Goal: Check status

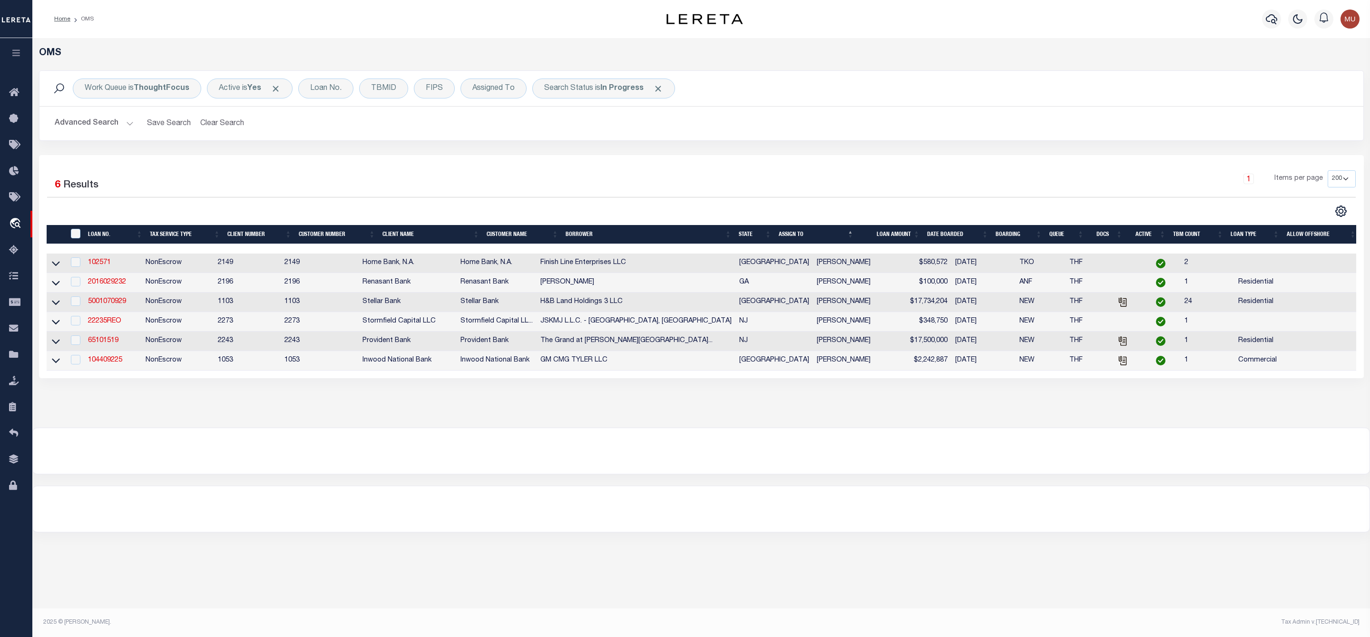
select select "200"
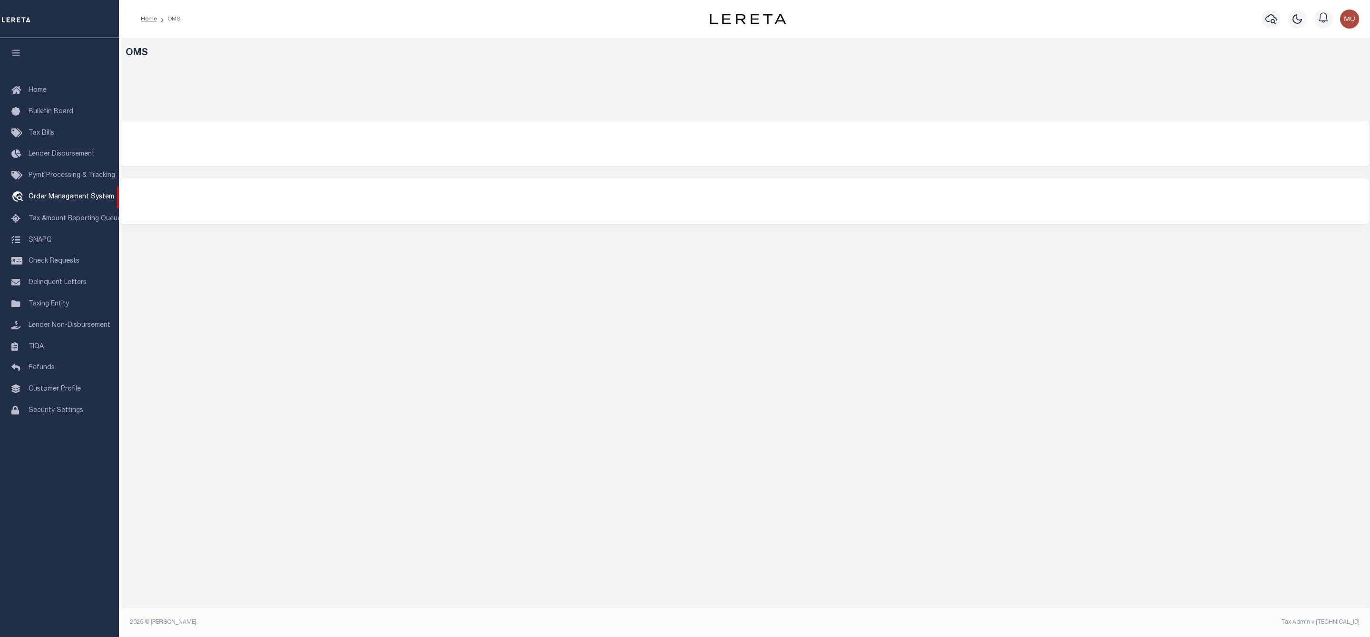
select select "200"
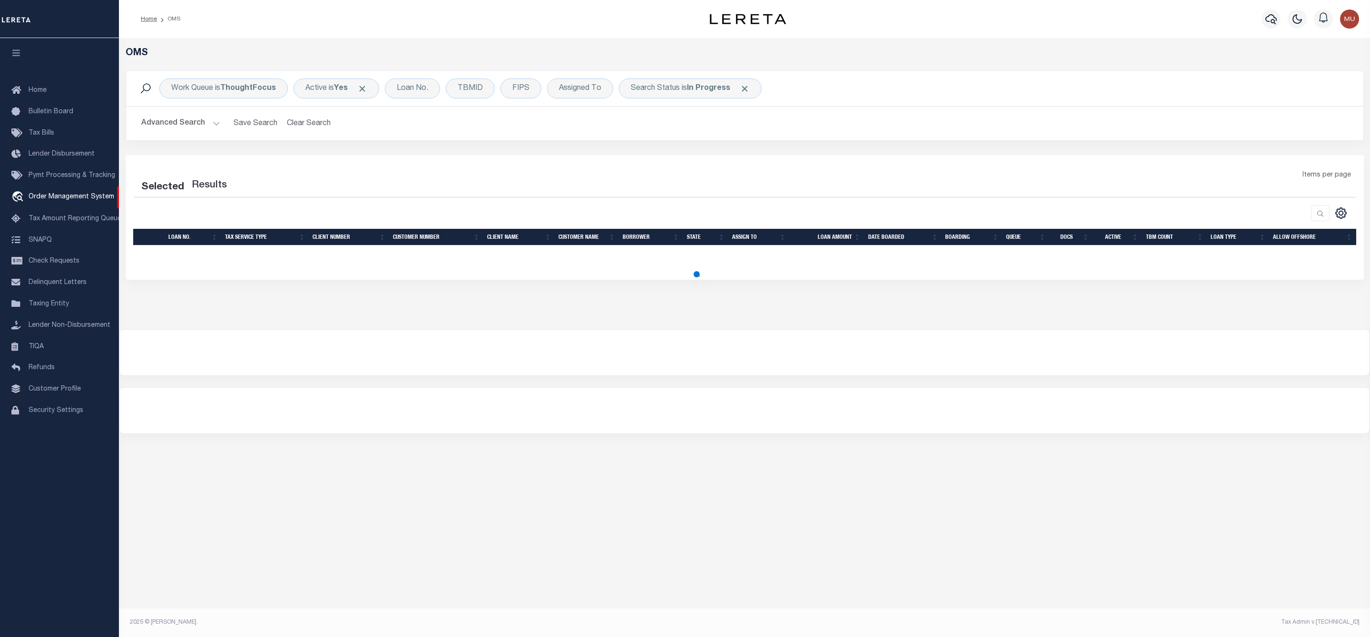
select select "200"
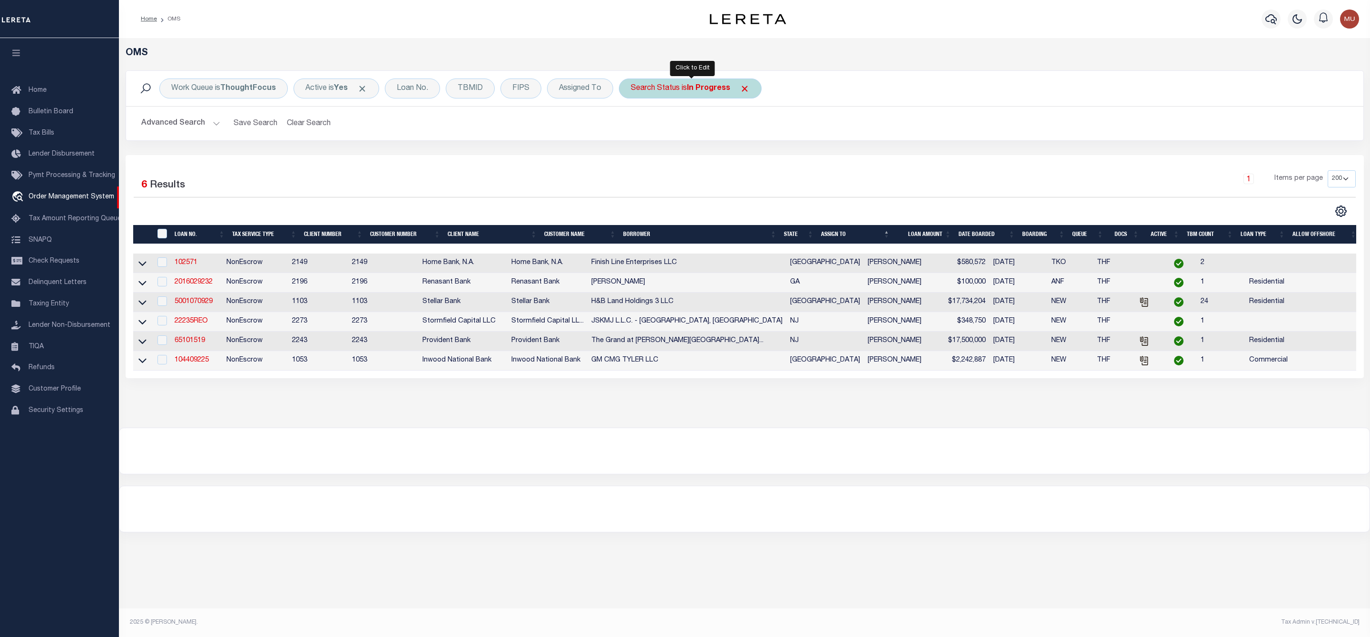
click at [698, 91] on b "In Progress" at bounding box center [708, 89] width 43 height 8
click at [695, 143] on select "Automated Search Bad Parcel Complete Duplicate Parcel High Dollar Reporting In …" at bounding box center [701, 135] width 140 height 18
select select "RD"
click at [633, 127] on select "Automated Search Bad Parcel Complete Duplicate Parcel High Dollar Reporting In …" at bounding box center [701, 135] width 140 height 18
click at [760, 160] on input "Apply" at bounding box center [757, 156] width 28 height 16
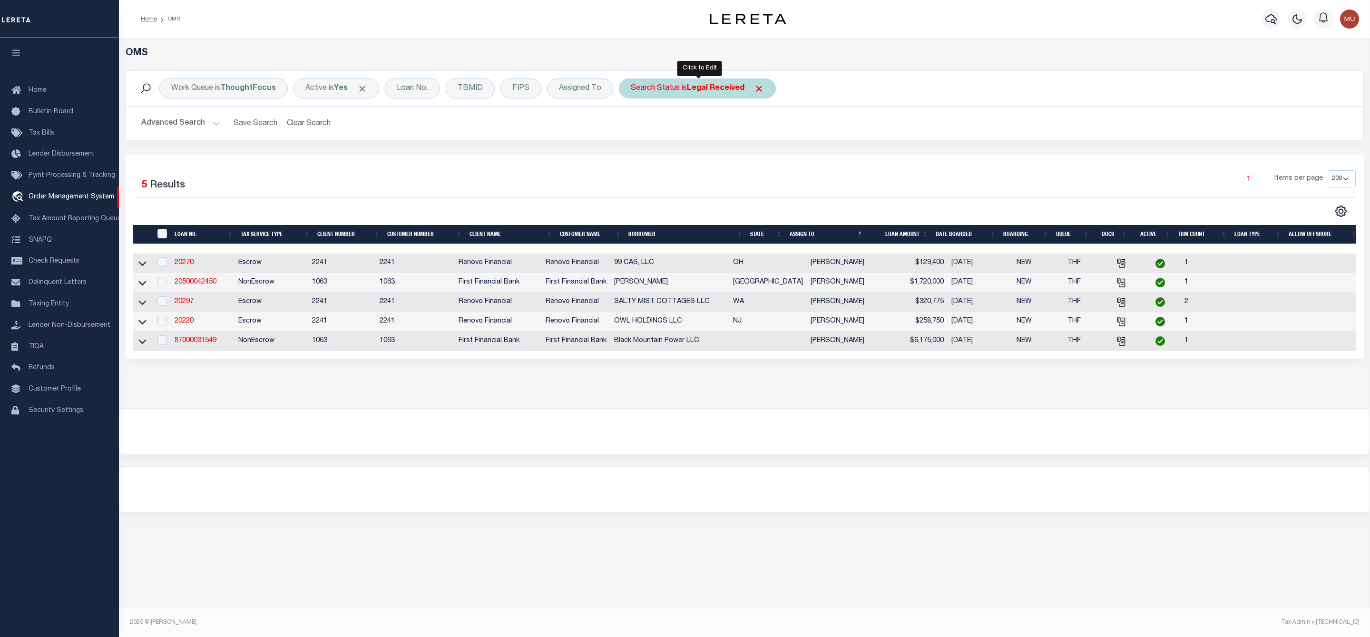
click at [719, 83] on div "Search Status is Legal Received" at bounding box center [697, 88] width 157 height 20
click at [701, 130] on select "Automated Search Bad Parcel Complete Duplicate Parcel High Dollar Reporting In …" at bounding box center [701, 135] width 140 height 18
select select "PA"
click at [633, 127] on select "Automated Search Bad Parcel Complete Duplicate Parcel High Dollar Reporting In …" at bounding box center [701, 135] width 140 height 18
click at [750, 157] on input "Apply" at bounding box center [757, 156] width 28 height 16
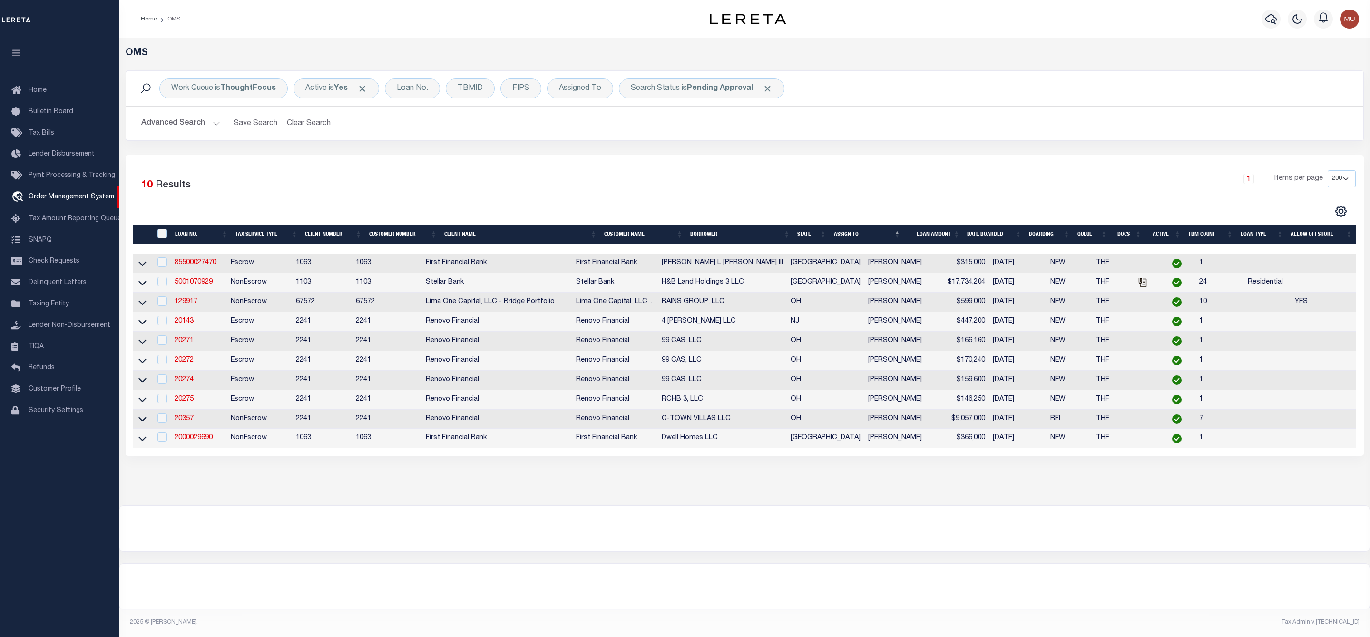
click at [707, 78] on div "Work Queue is ThoughtFocus Active is Yes Loan No. TBMID FIPS Assigned To Search…" at bounding box center [744, 88] width 1237 height 35
click at [699, 92] on b "Pending Approval" at bounding box center [720, 89] width 66 height 8
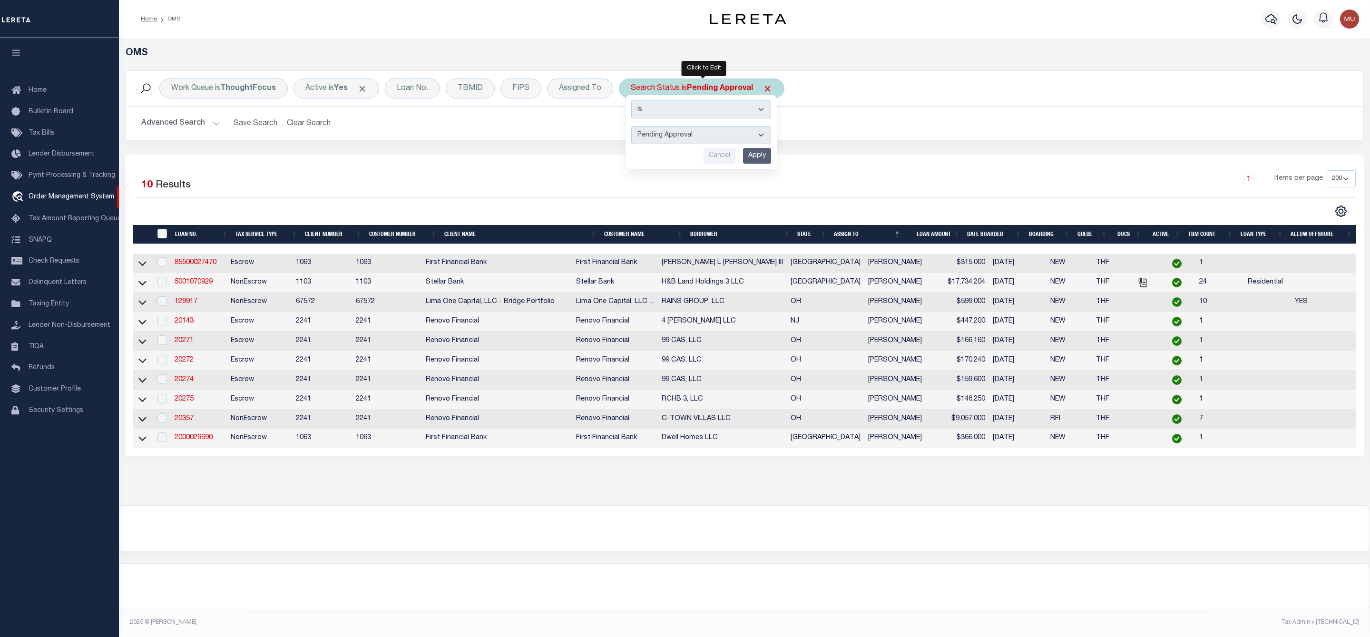
click at [677, 136] on select "Automated Search Bad Parcel Complete Duplicate Parcel High Dollar Reporting In …" at bounding box center [701, 135] width 140 height 18
select select "IP"
click at [633, 127] on select "Automated Search Bad Parcel Complete Duplicate Parcel High Dollar Reporting In …" at bounding box center [701, 135] width 140 height 18
click at [754, 156] on input "Apply" at bounding box center [757, 156] width 28 height 16
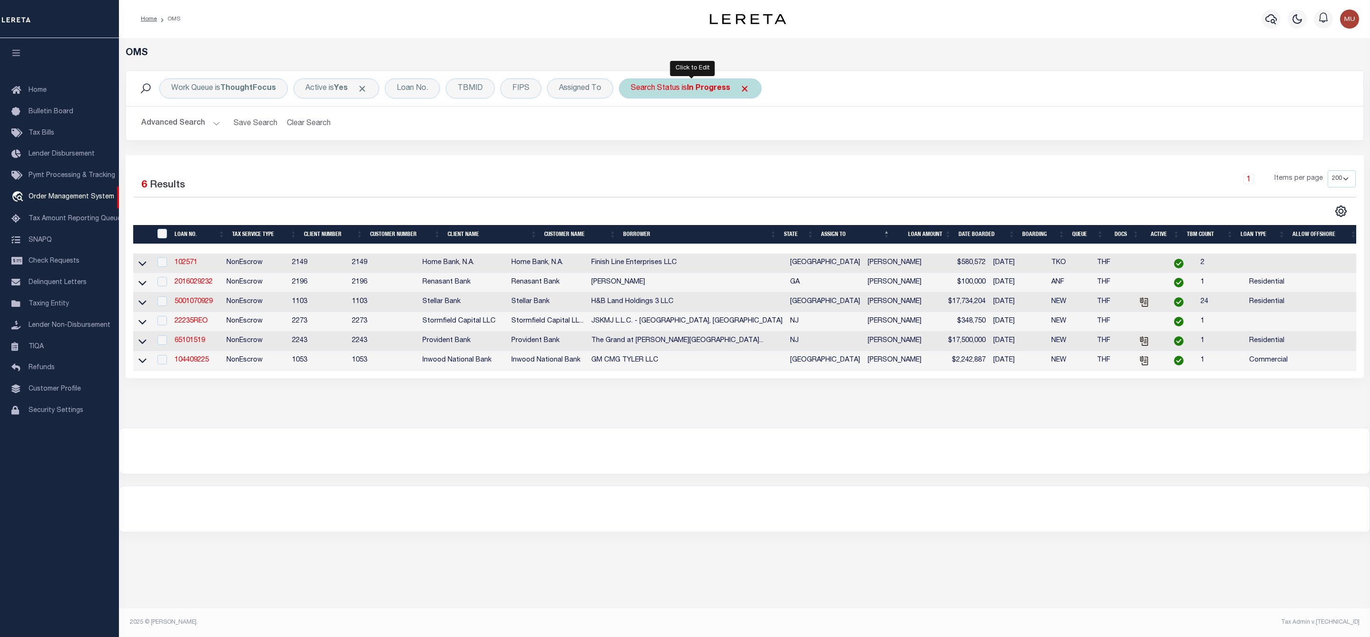
click at [668, 85] on div "Search Status is In Progress" at bounding box center [690, 88] width 143 height 20
click at [671, 136] on select "Automated Search Bad Parcel Complete Duplicate Parcel High Dollar Reporting In …" at bounding box center [701, 135] width 140 height 18
select select "RD"
click at [633, 127] on select "Automated Search Bad Parcel Complete Duplicate Parcel High Dollar Reporting In …" at bounding box center [701, 135] width 140 height 18
click at [756, 160] on input "Apply" at bounding box center [757, 156] width 28 height 16
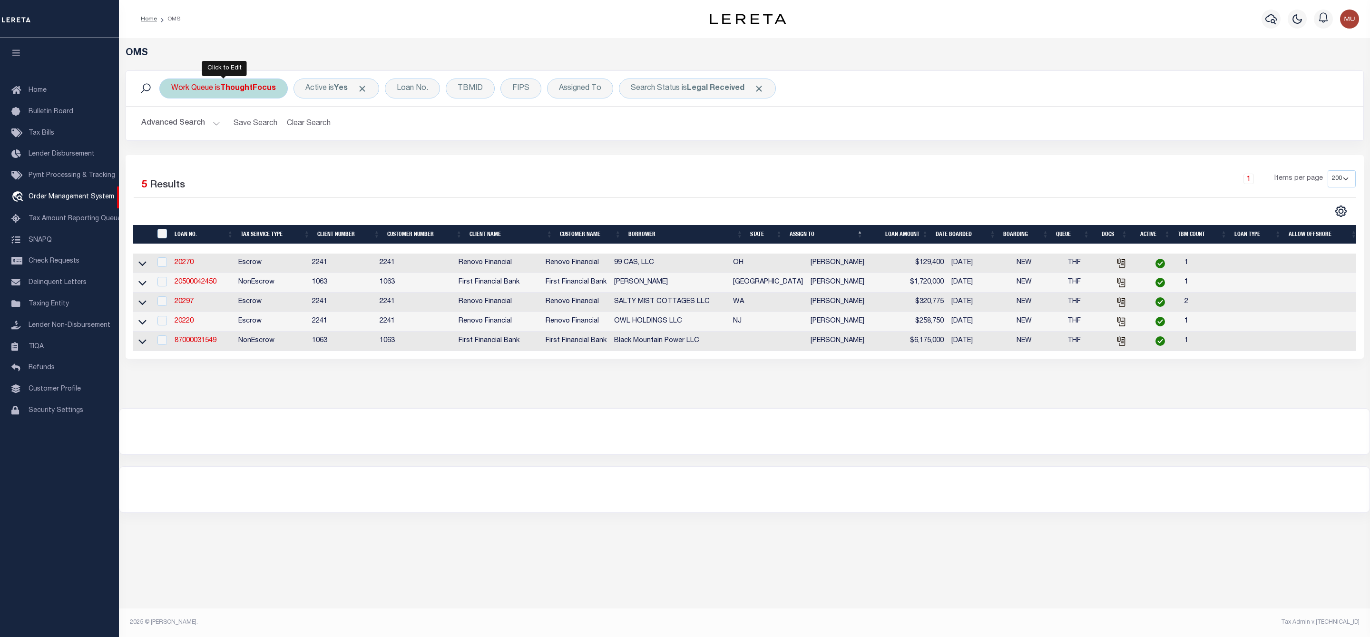
click at [237, 97] on div "Work Queue is ThoughtFocus" at bounding box center [223, 88] width 128 height 20
click at [228, 129] on select "--ALL-- General ThoughtFocus" at bounding box center [242, 135] width 140 height 18
select select "GEN"
click at [172, 127] on select "--ALL-- General ThoughtFocus" at bounding box center [242, 135] width 140 height 18
click at [286, 155] on input "Apply" at bounding box center [297, 156] width 28 height 16
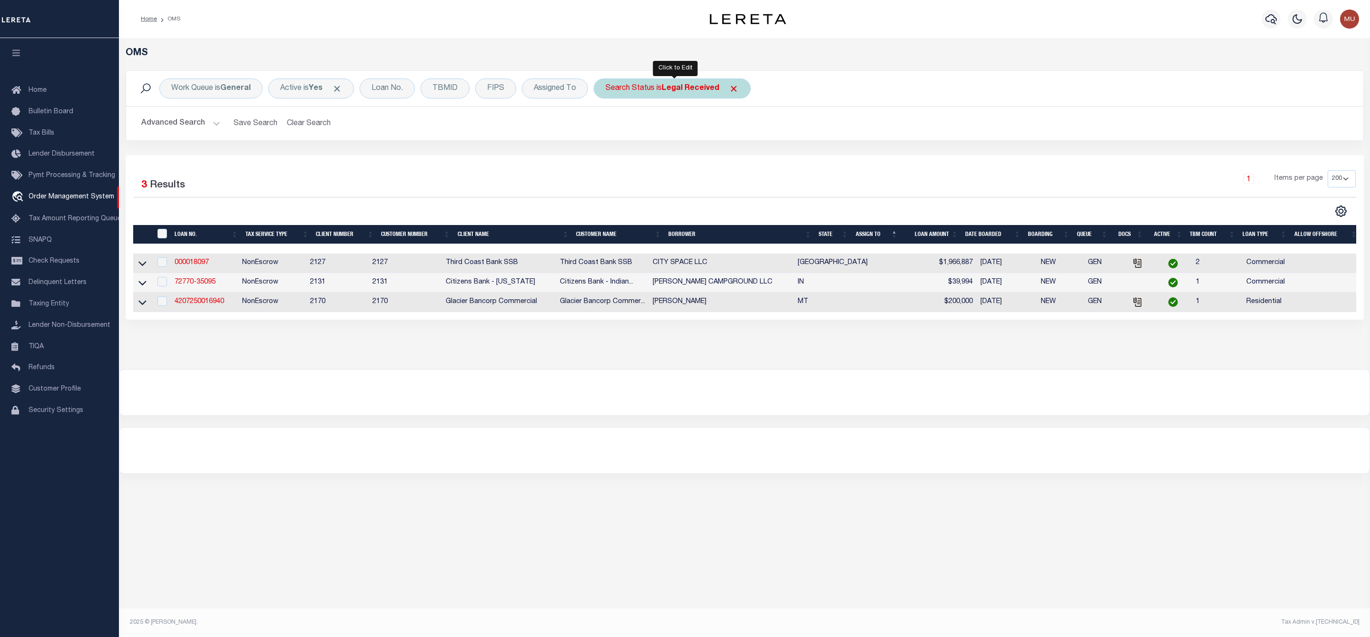
click at [656, 79] on div "Search Status is Legal Received" at bounding box center [672, 88] width 157 height 20
click at [651, 136] on select "Automated Search Bad Parcel Complete Duplicate Parcel High Dollar Reporting In …" at bounding box center [676, 135] width 140 height 18
select select "IP"
click at [609, 127] on select "Automated Search Bad Parcel Complete Duplicate Parcel High Dollar Reporting In …" at bounding box center [676, 135] width 140 height 18
click at [735, 162] on input "Apply" at bounding box center [732, 156] width 28 height 16
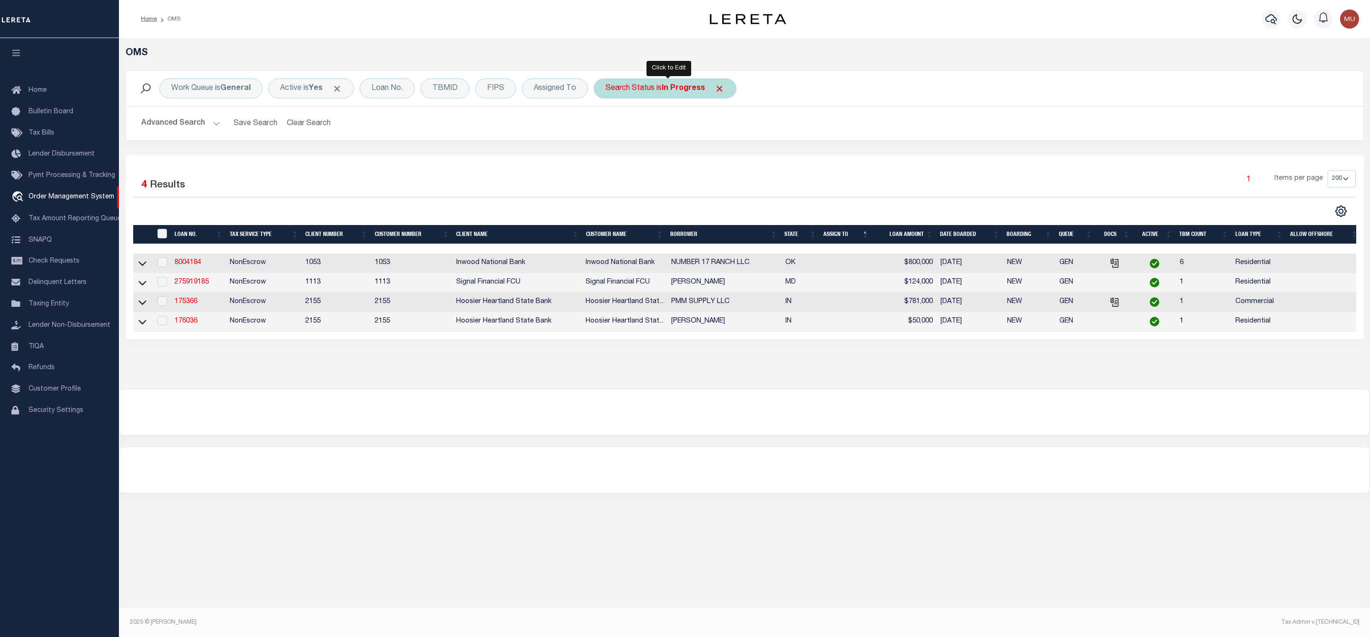
click at [672, 95] on div "Search Status is In Progress" at bounding box center [665, 88] width 143 height 20
select select "IP"
click at [672, 133] on select "Automated Search Bad Parcel Complete Duplicate Parcel High Dollar Reporting In …" at bounding box center [676, 135] width 140 height 18
click at [609, 127] on select "Automated Search Bad Parcel Complete Duplicate Parcel High Dollar Reporting In …" at bounding box center [676, 135] width 140 height 18
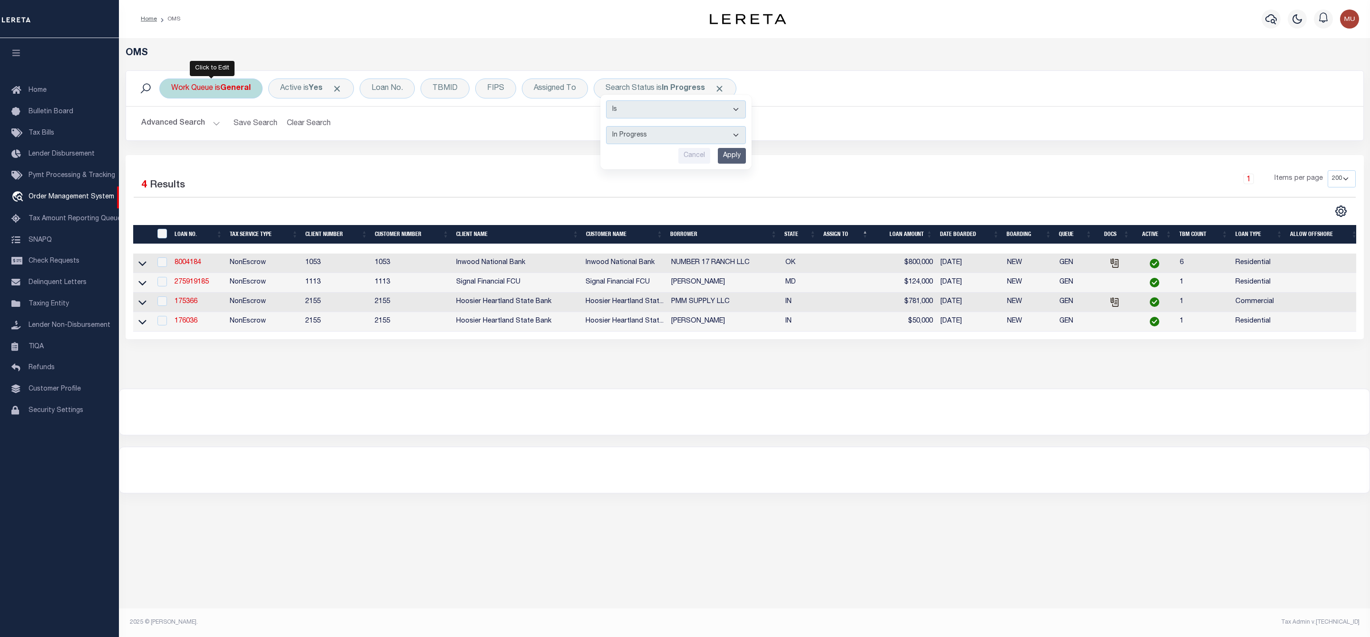
click at [233, 95] on div "Work Queue is General" at bounding box center [210, 88] width 103 height 20
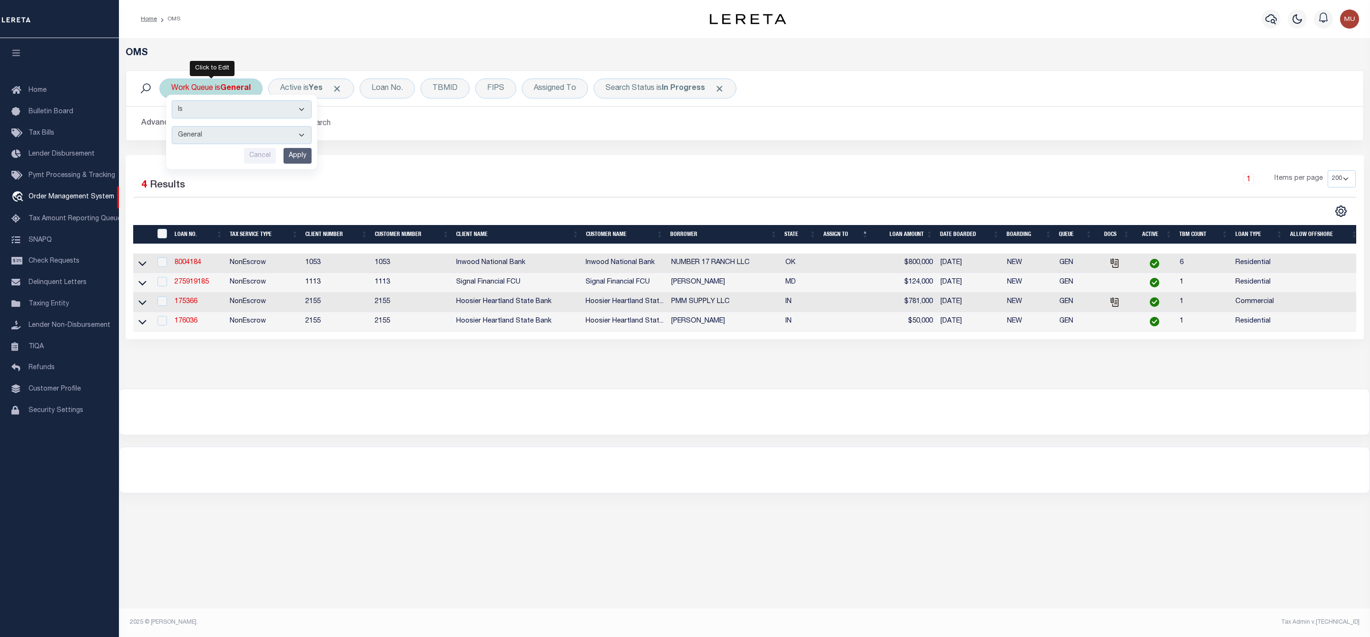
click at [224, 132] on select "--ALL-- General ThoughtFocus" at bounding box center [242, 135] width 140 height 18
select select "THF"
click at [172, 127] on select "--ALL-- General ThoughtFocus" at bounding box center [242, 135] width 140 height 18
click at [306, 160] on input "Apply" at bounding box center [297, 156] width 28 height 16
